Goal: Navigation & Orientation: Find specific page/section

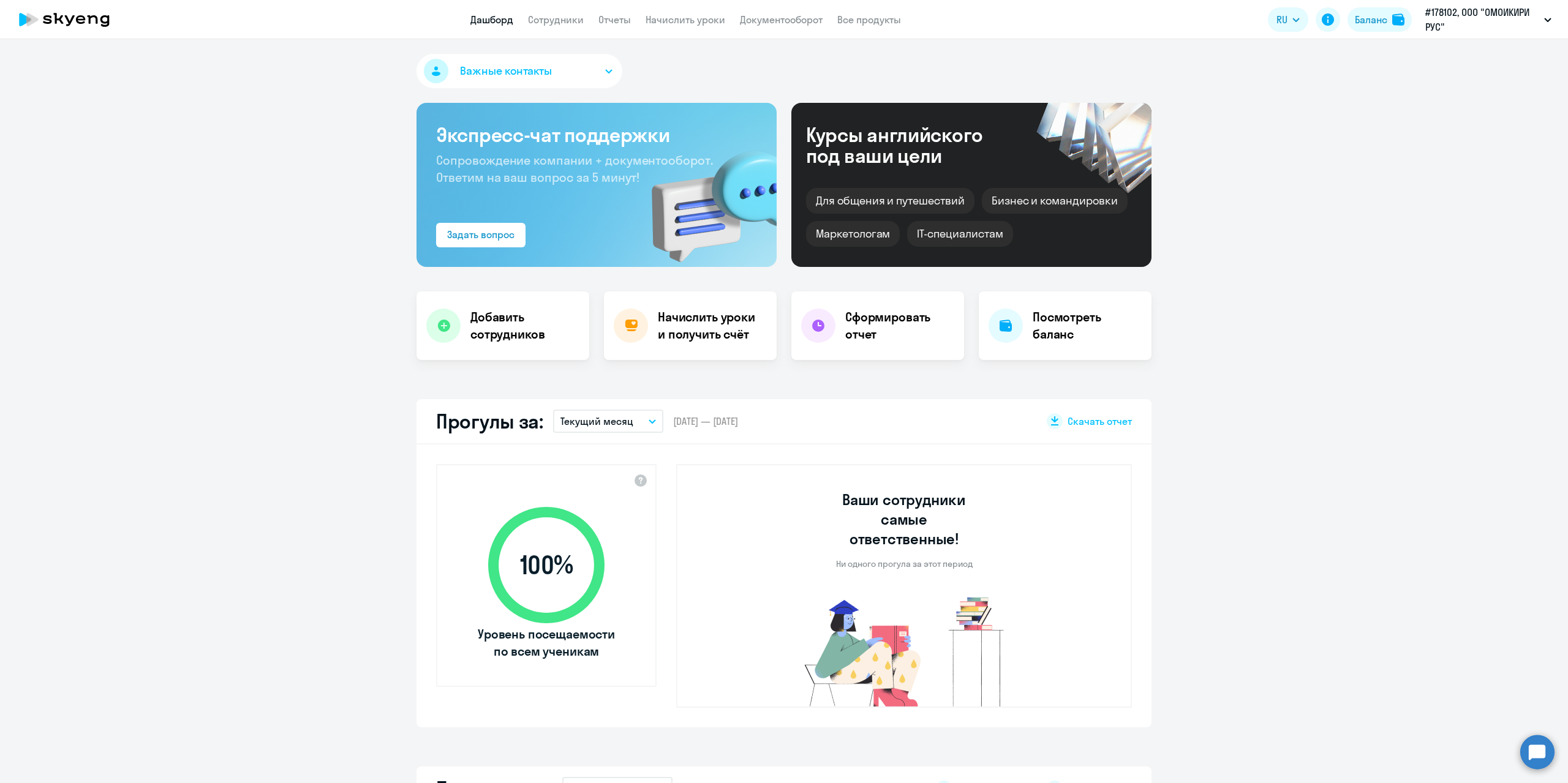
select select "30"
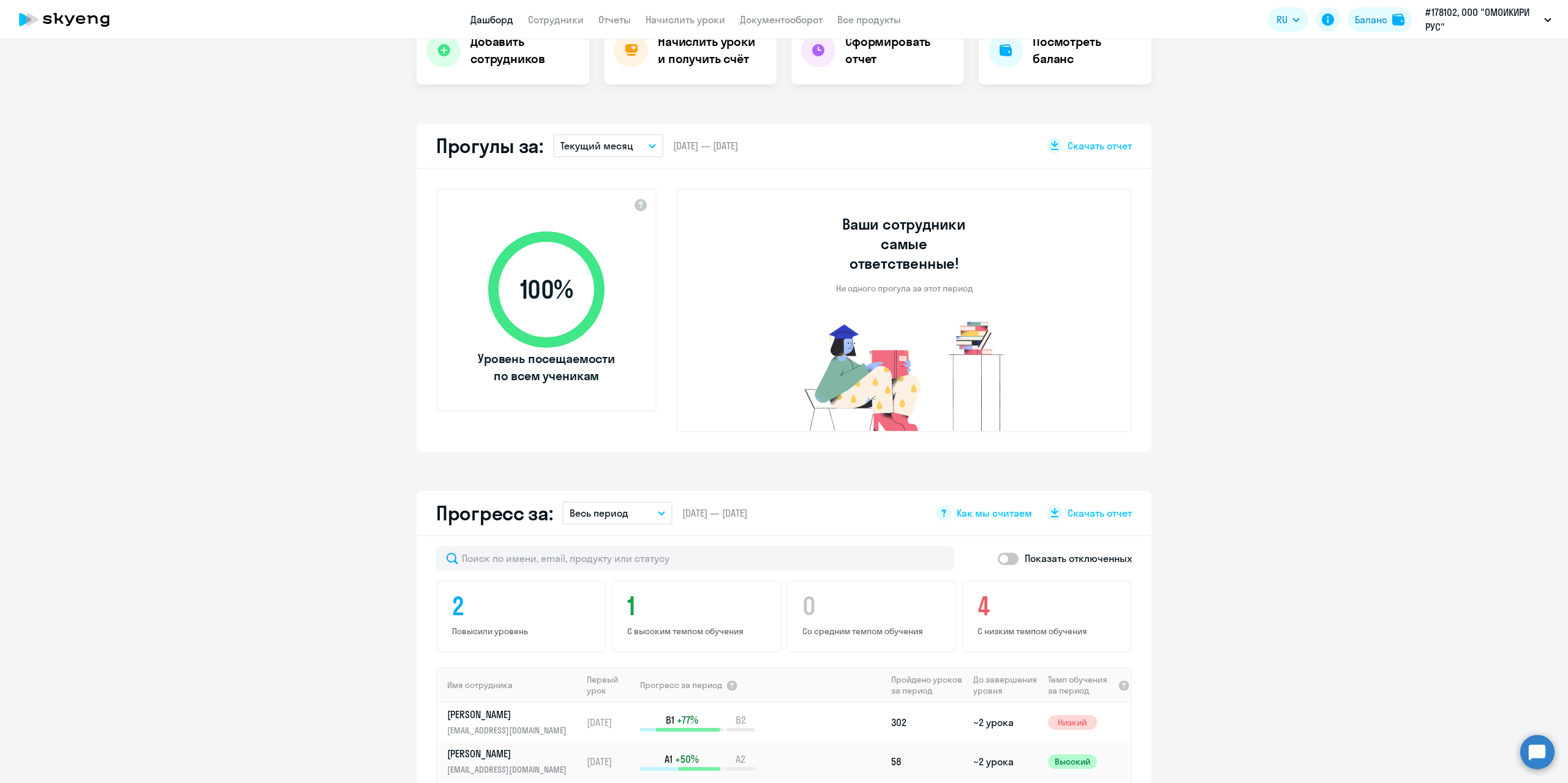
scroll to position [248, 0]
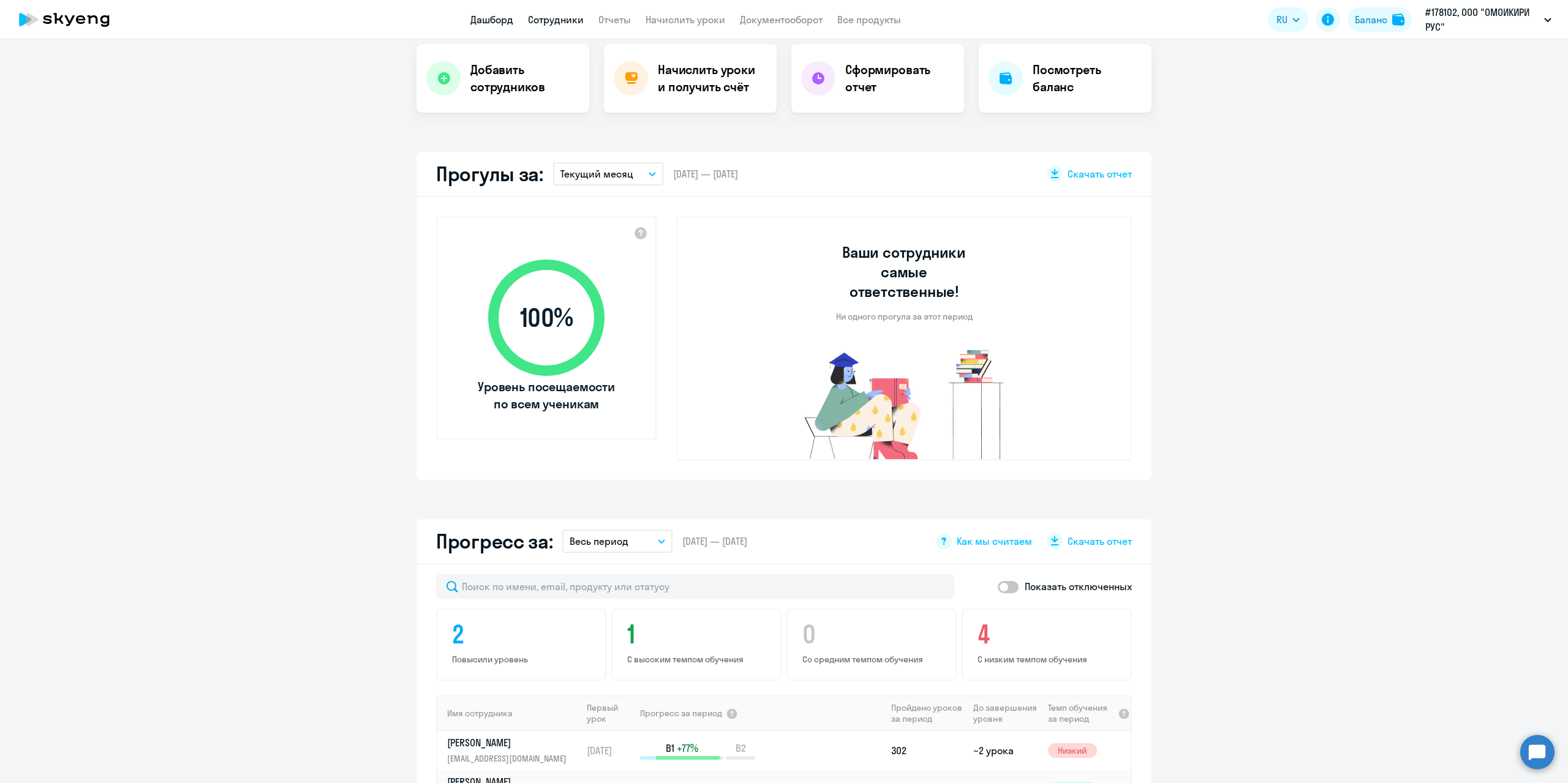
click at [539, 18] on link "Сотрудники" at bounding box center [555, 19] width 56 height 12
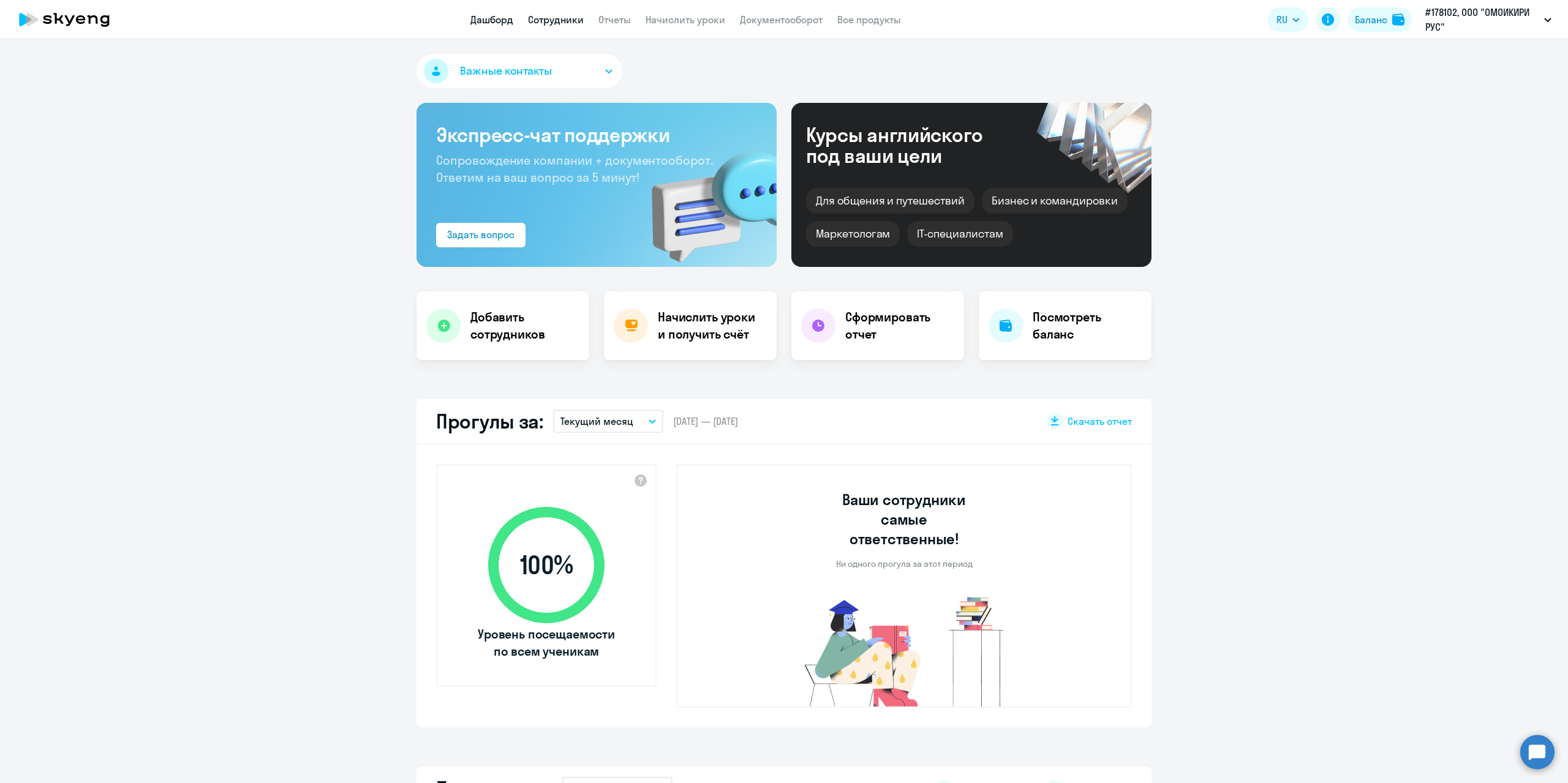
select select "30"
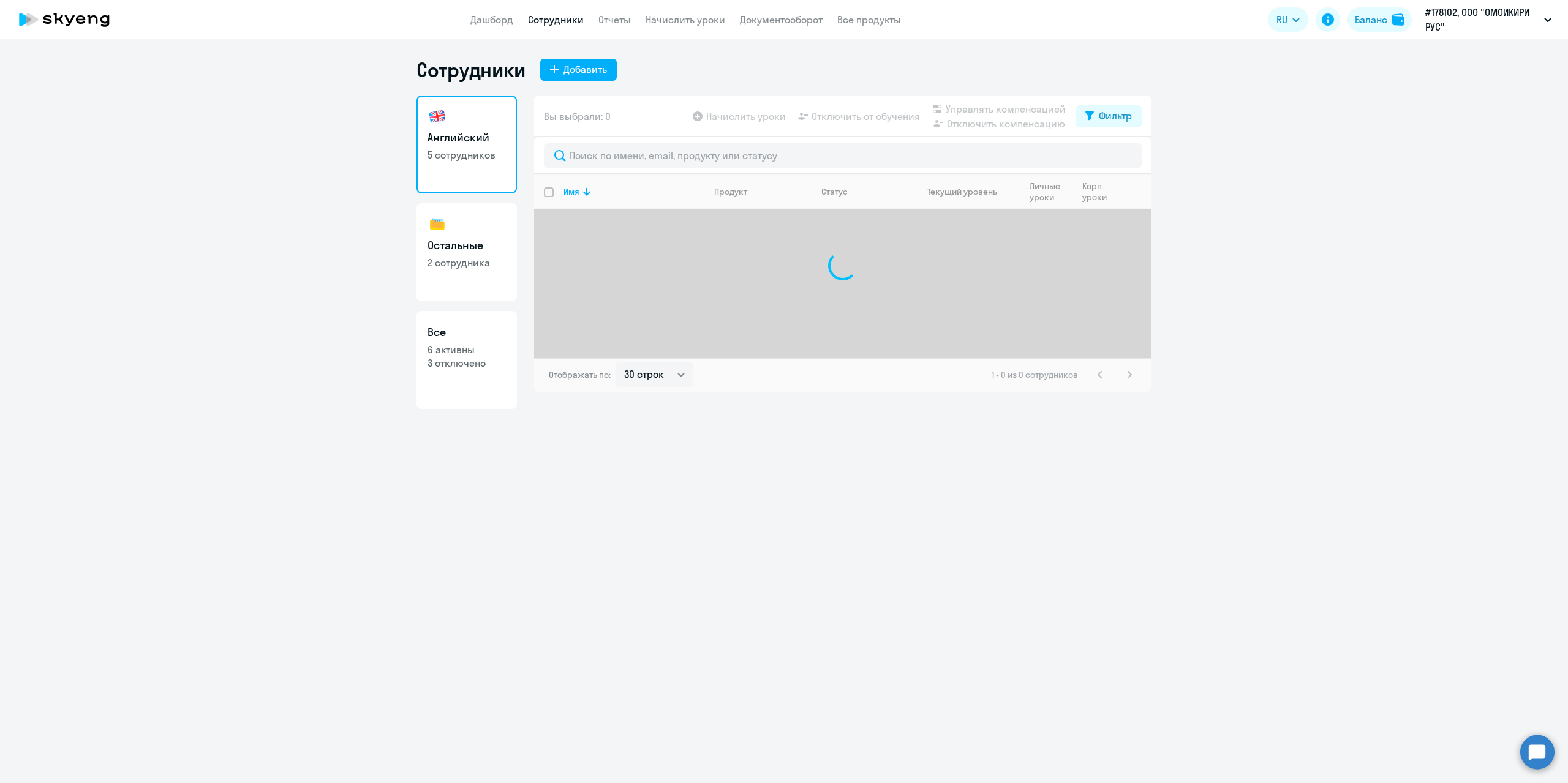
select select "30"
